Goal: Task Accomplishment & Management: Use online tool/utility

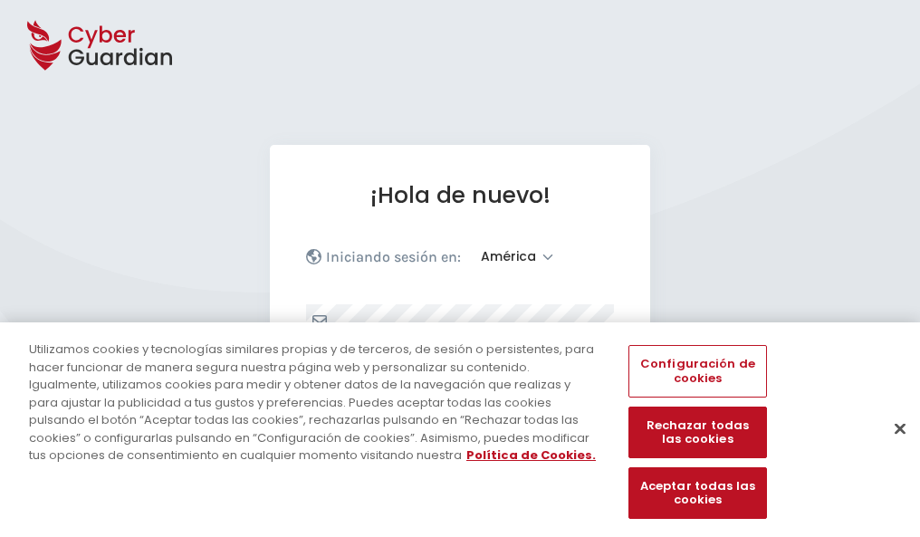
select select "América"
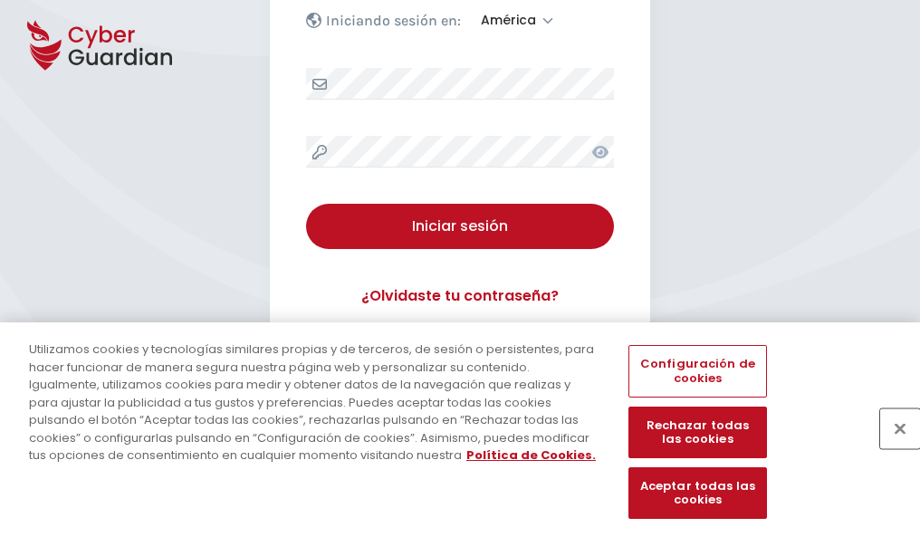
click at [891, 447] on button "Cerrar" at bounding box center [900, 428] width 40 height 40
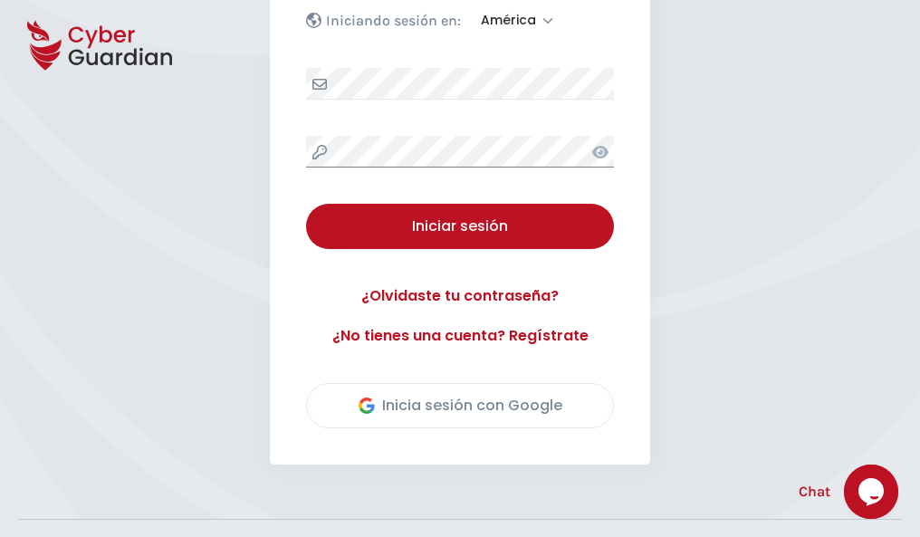
scroll to position [411, 0]
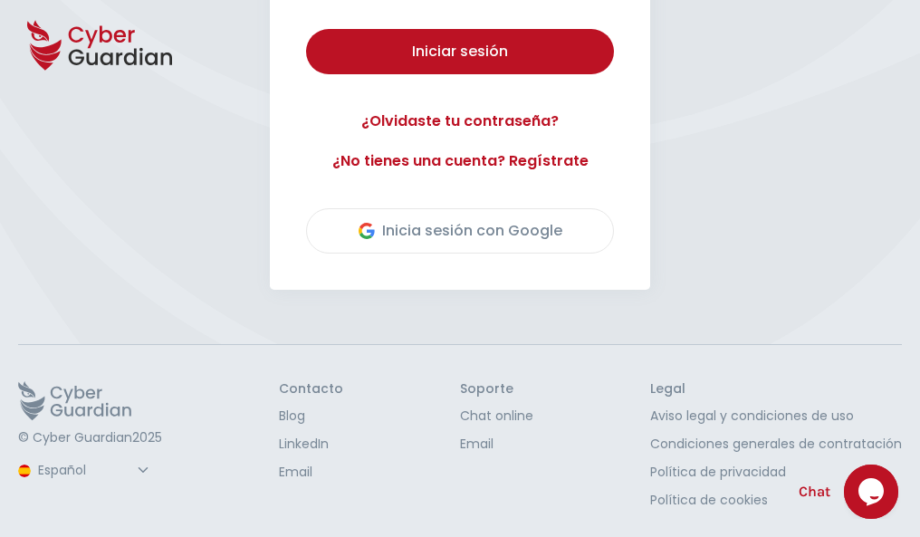
click at [306, 29] on button "Iniciar sesión" at bounding box center [460, 51] width 308 height 45
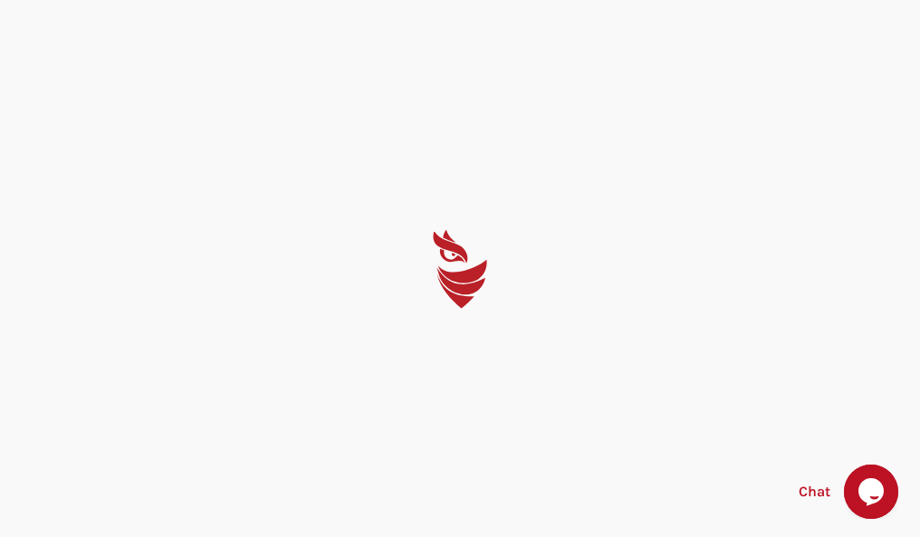
scroll to position [0, 0]
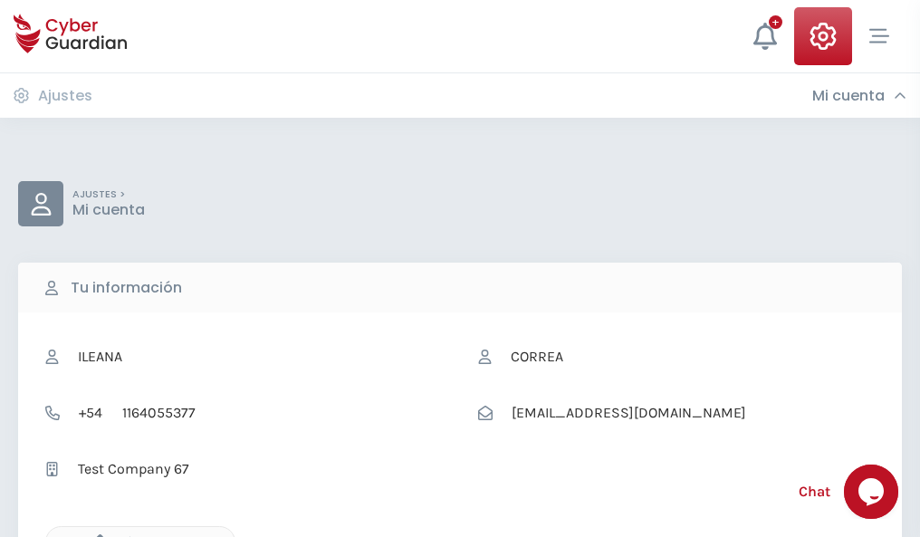
click at [95, 535] on icon "button" at bounding box center [95, 541] width 15 height 15
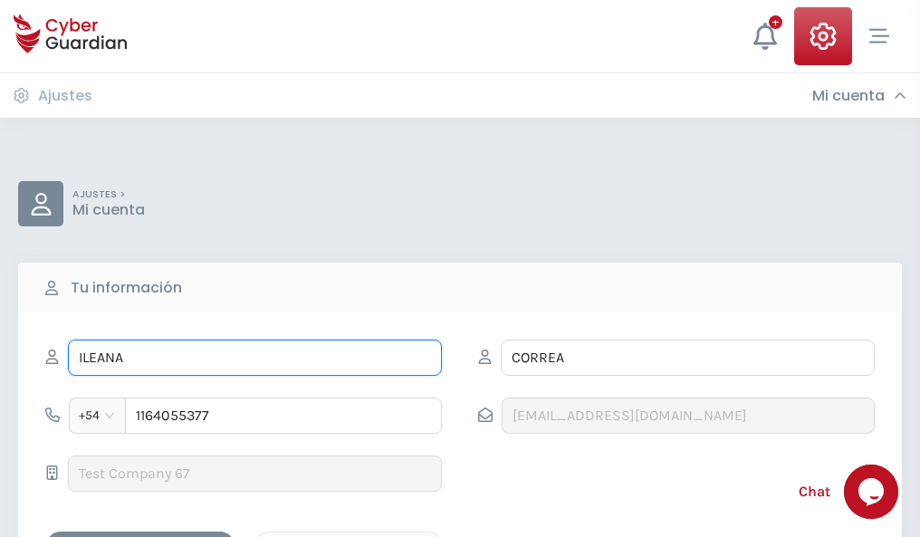
click at [254, 358] on input "ILEANA" at bounding box center [255, 358] width 374 height 36
type input "I"
type input "Josué"
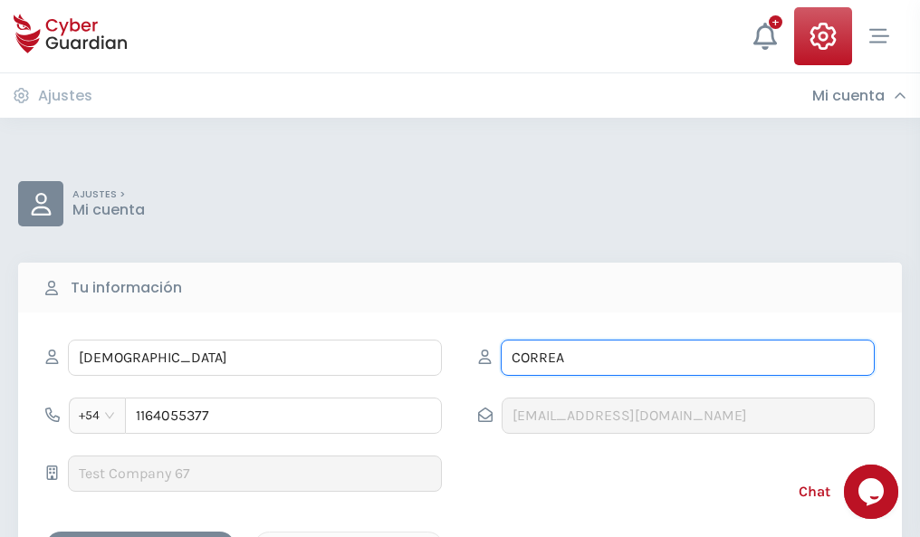
click at [687, 358] on input "CORREA" at bounding box center [688, 358] width 374 height 36
type input "C"
type input "Gallo"
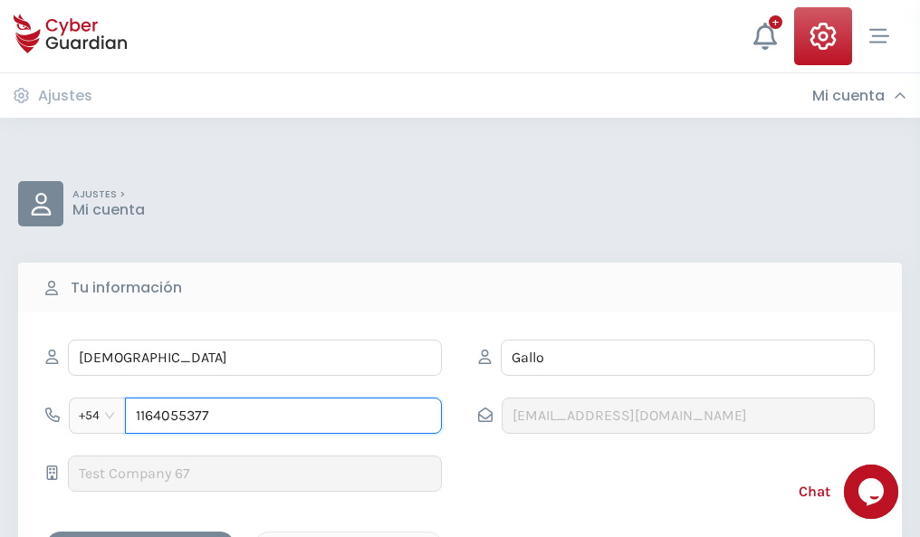
click at [283, 416] on input "1164055377" at bounding box center [283, 415] width 317 height 36
type input "1"
type input "4985220745"
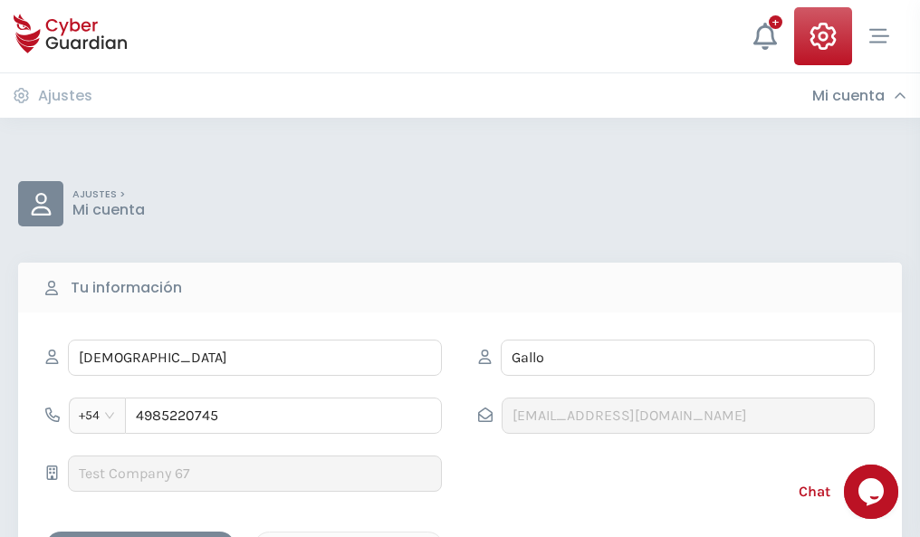
click at [349, 536] on div "Cancelar" at bounding box center [348, 547] width 161 height 23
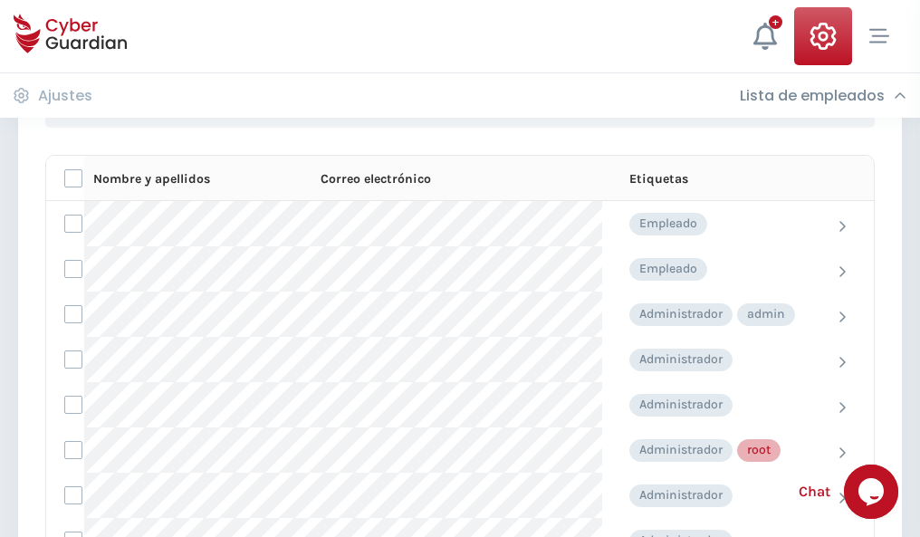
scroll to position [911, 0]
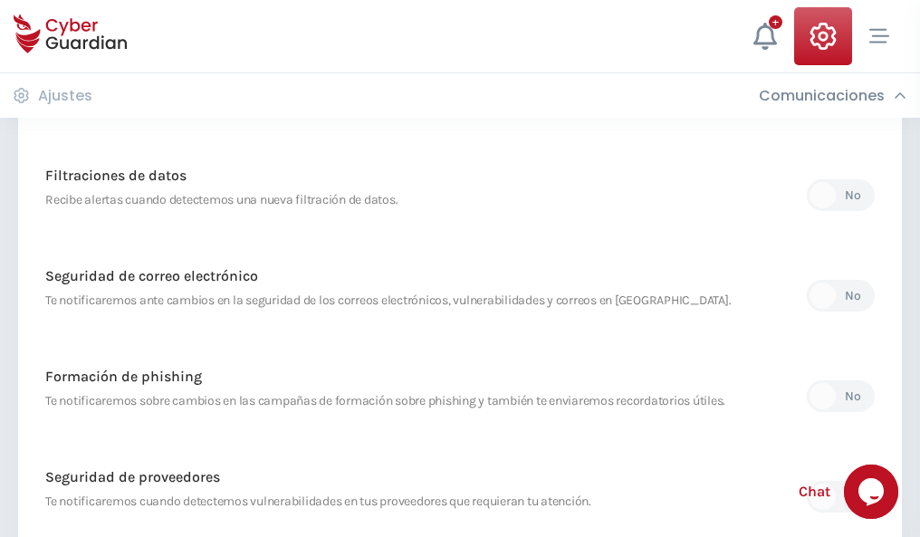
scroll to position [953, 0]
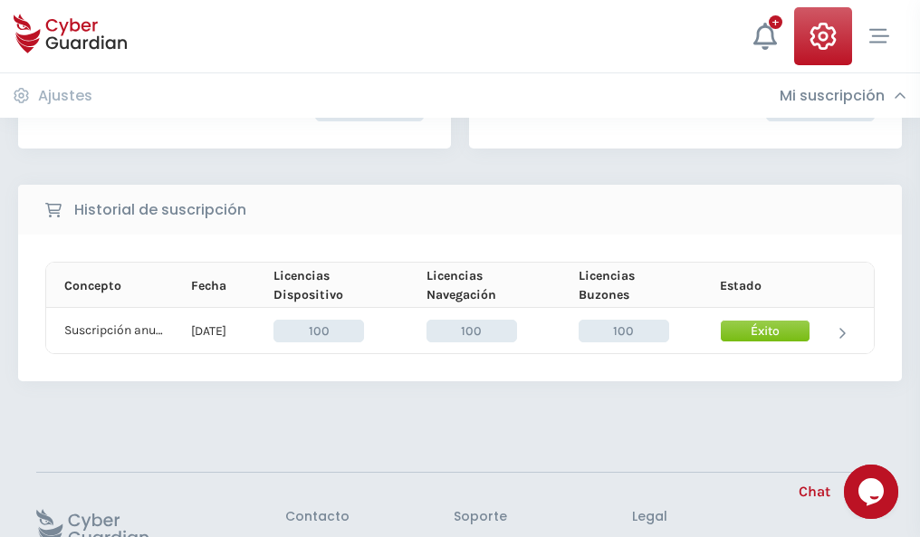
scroll to position [459, 0]
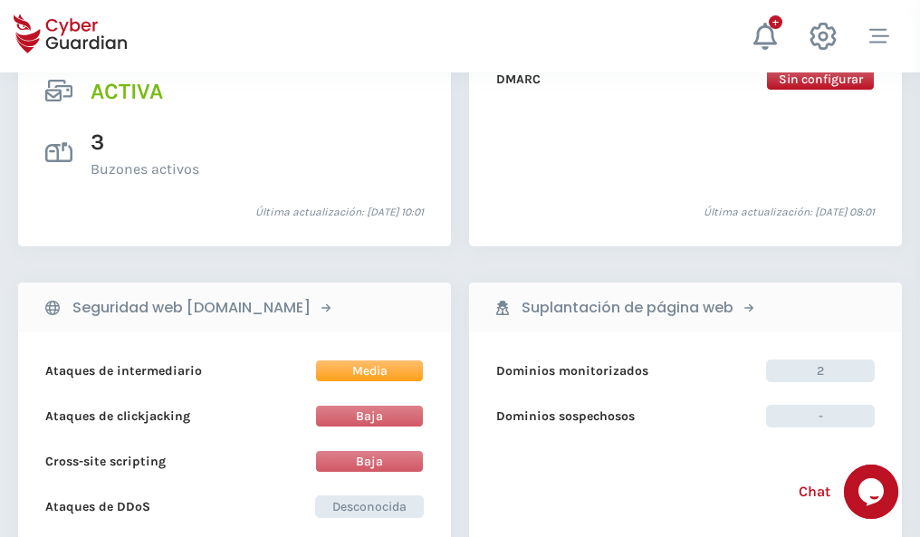
scroll to position [1840, 0]
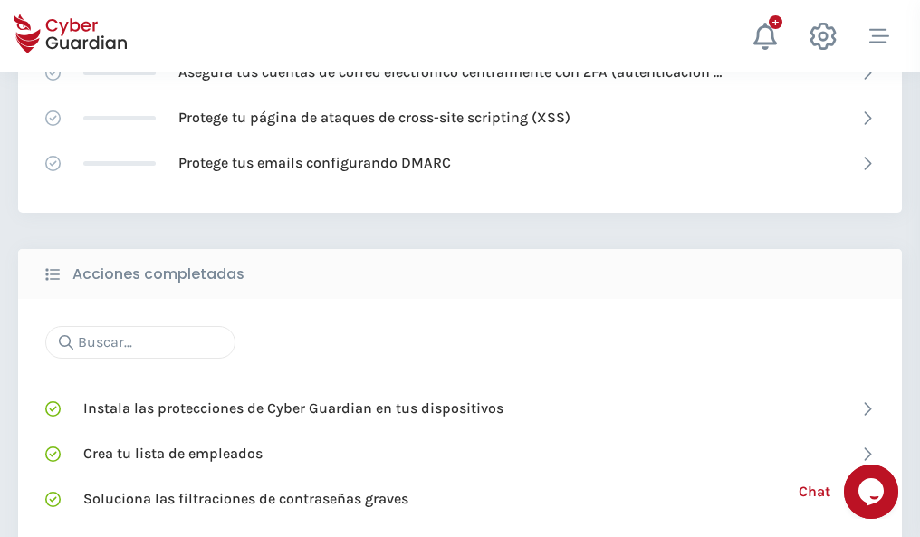
scroll to position [1206, 0]
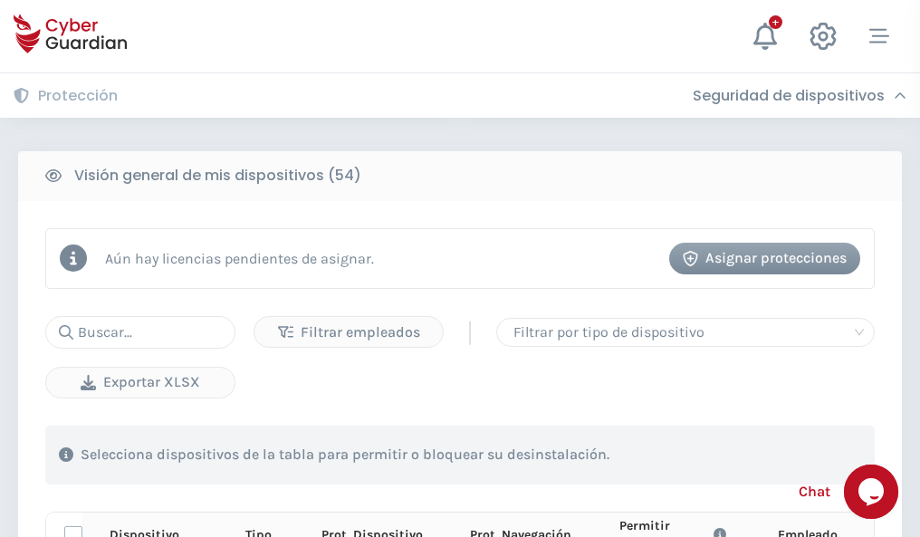
scroll to position [1600, 0]
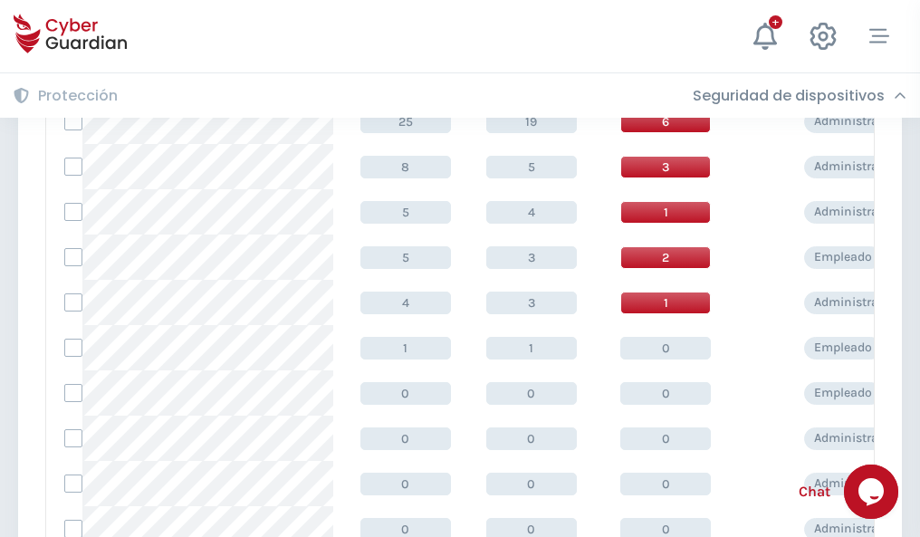
scroll to position [913, 0]
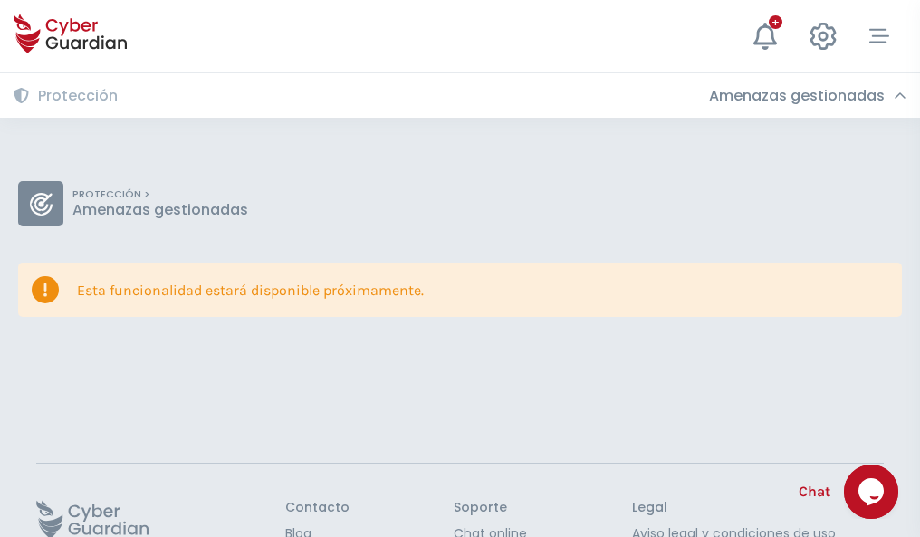
scroll to position [118, 0]
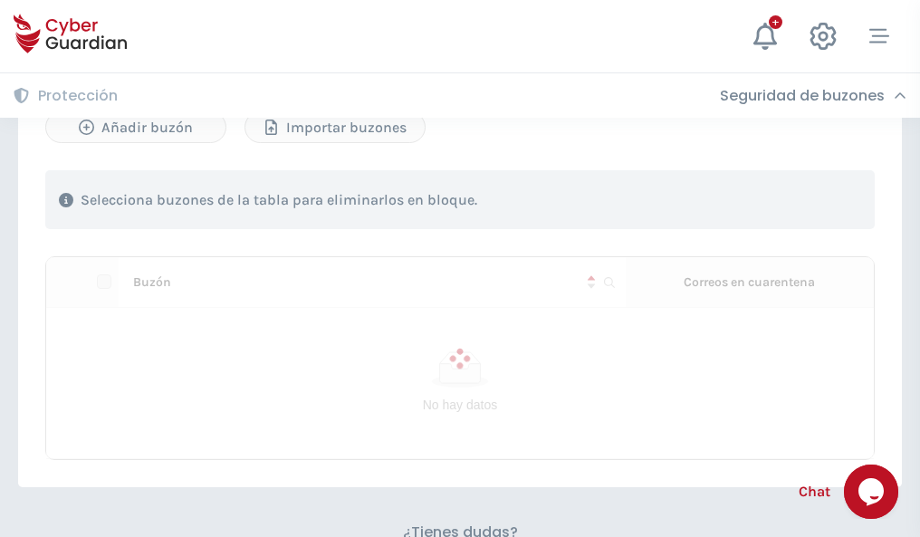
scroll to position [775, 0]
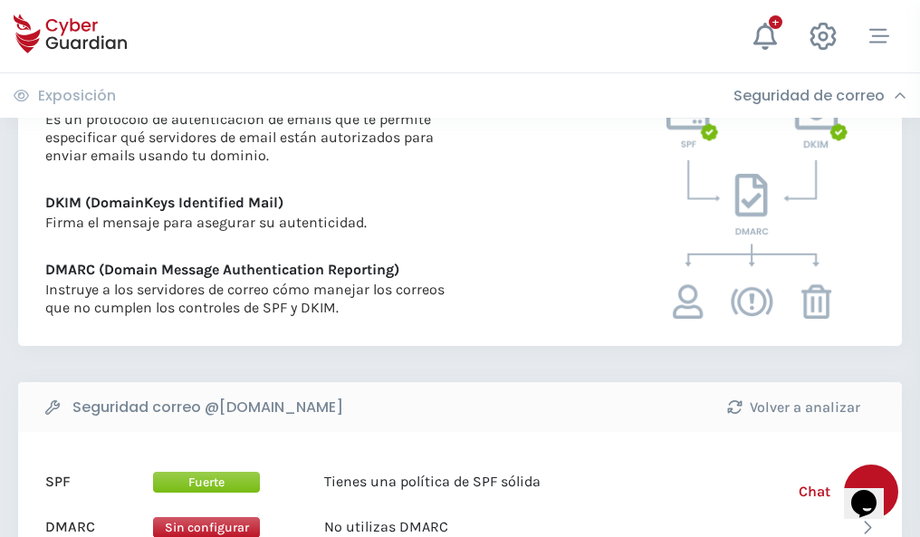
scroll to position [977, 0]
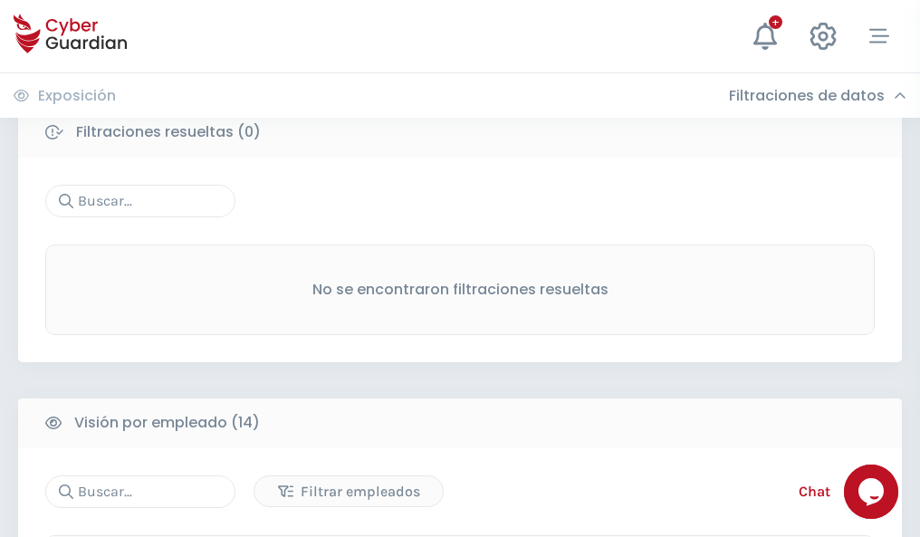
scroll to position [1635, 0]
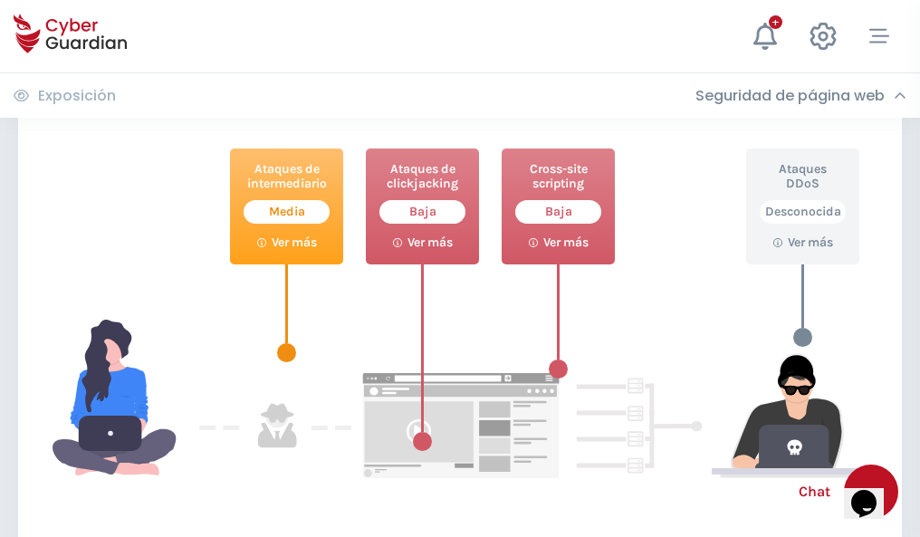
scroll to position [986, 0]
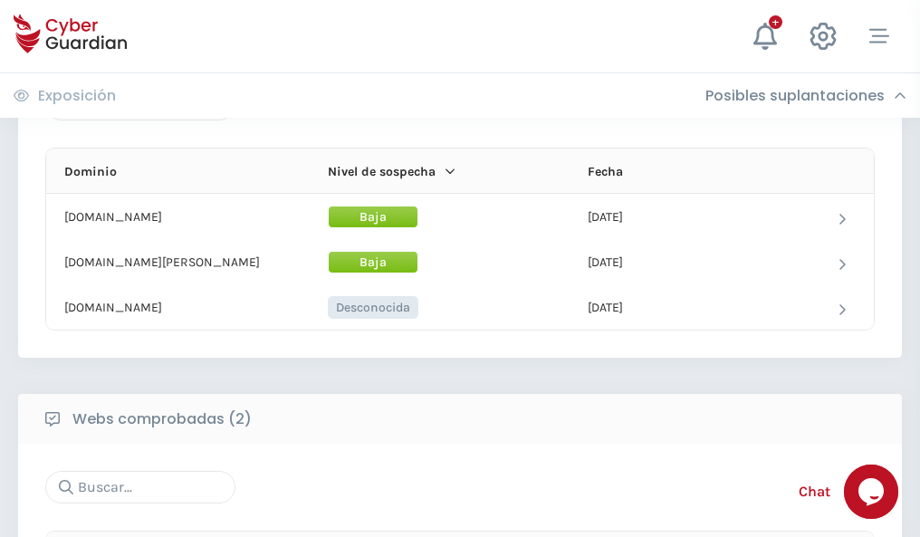
scroll to position [1086, 0]
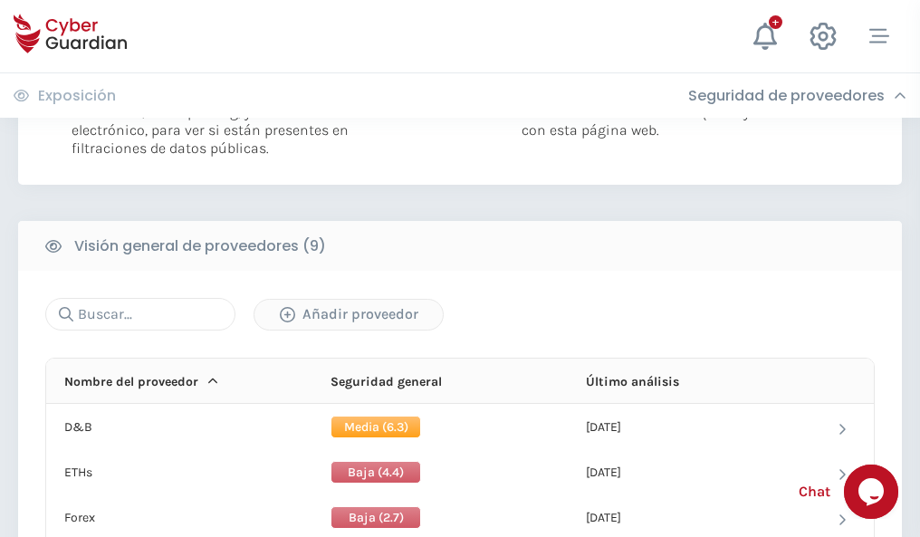
scroll to position [1303, 0]
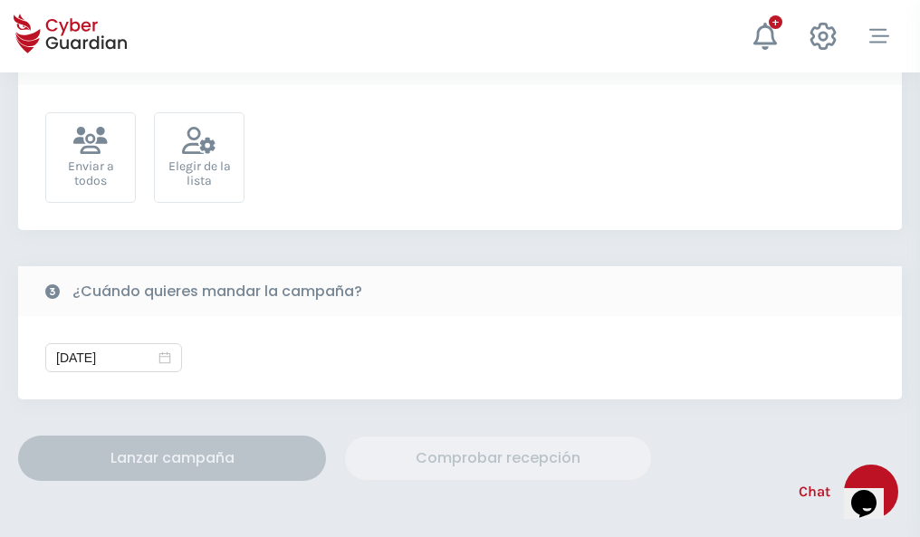
scroll to position [663, 0]
